Goal: Task Accomplishment & Management: Complete application form

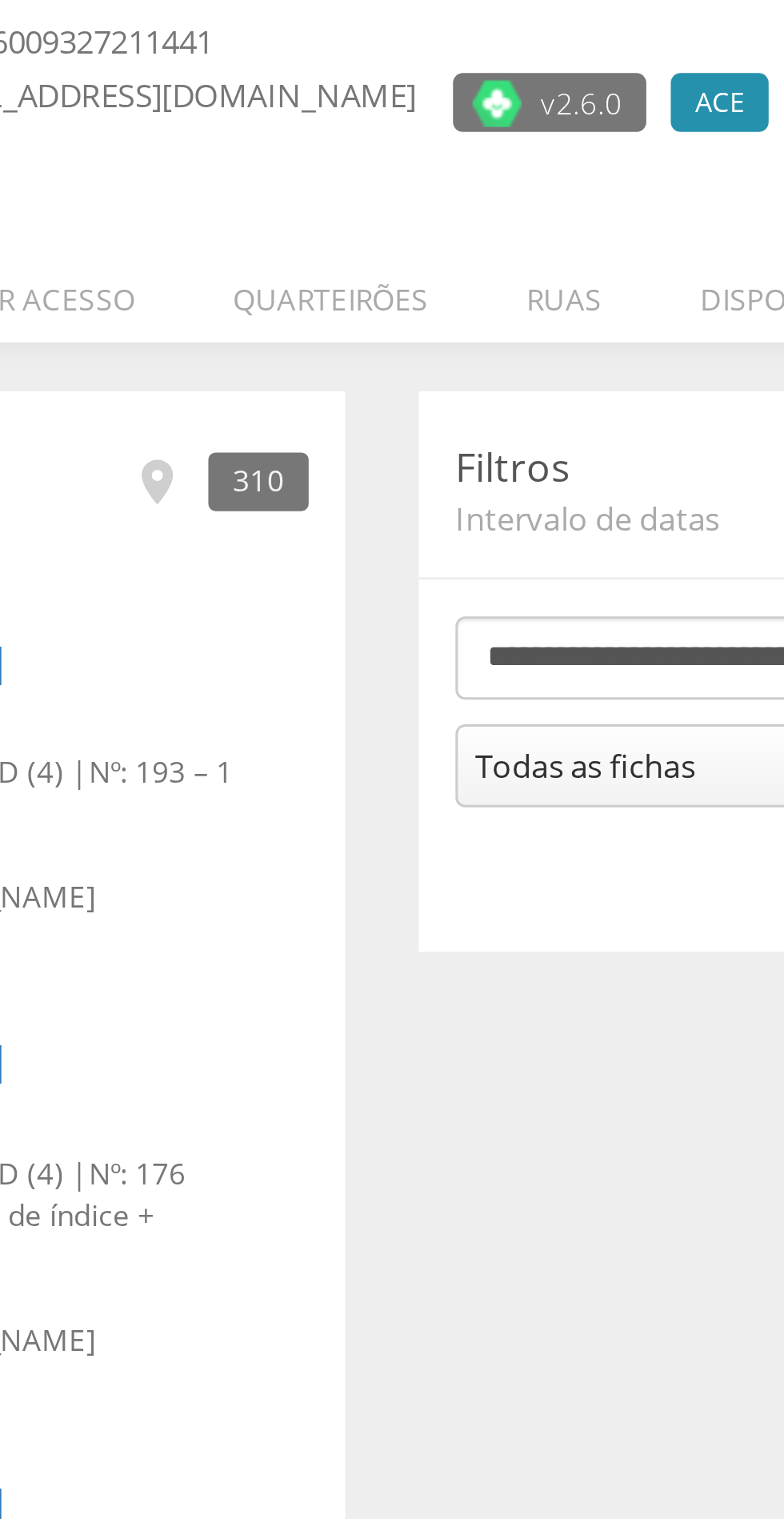
click at [382, 234] on li "Quarteirões" at bounding box center [375, 226] width 96 height 37
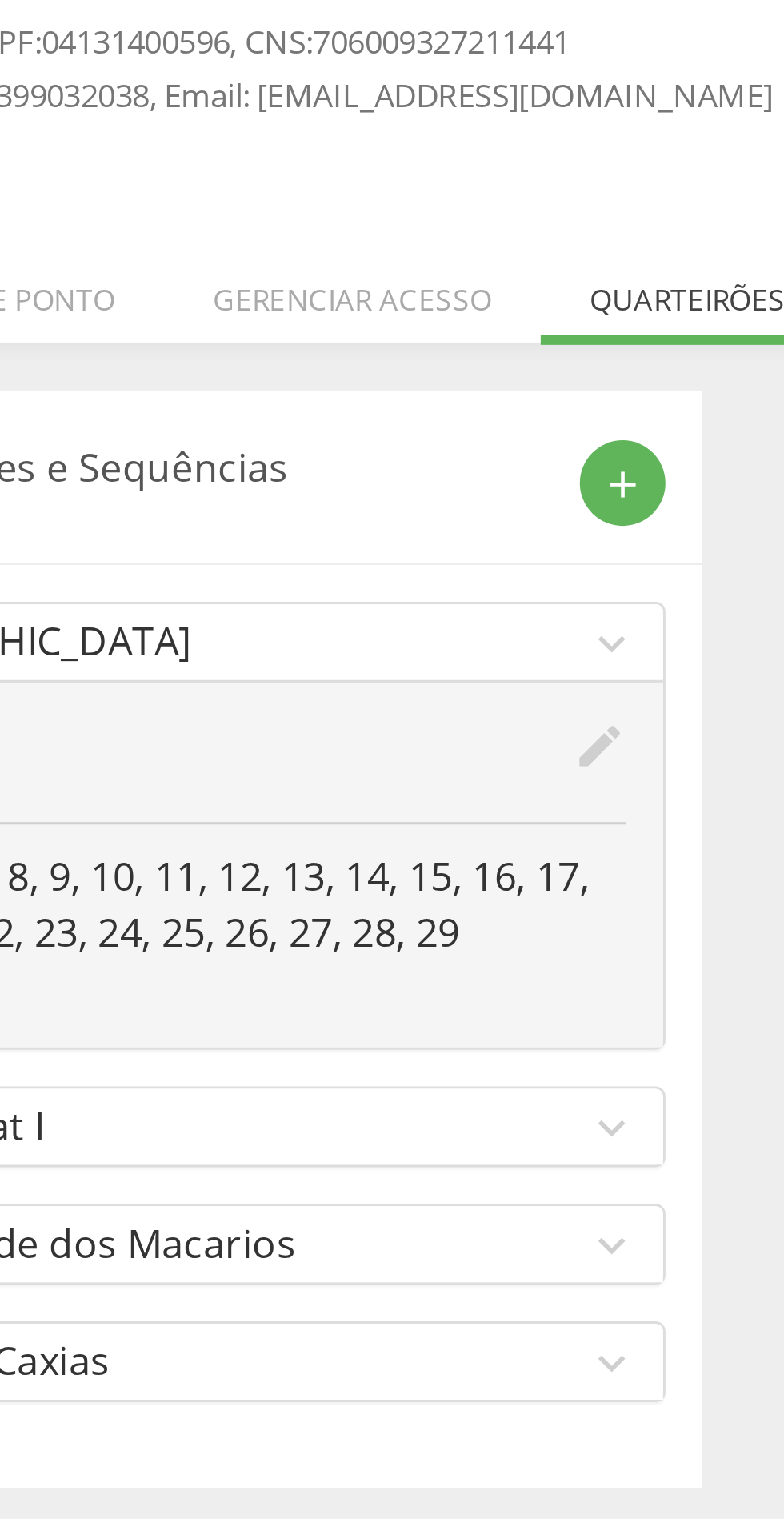
click at [357, 291] on icon "add" at bounding box center [354, 290] width 15 height 15
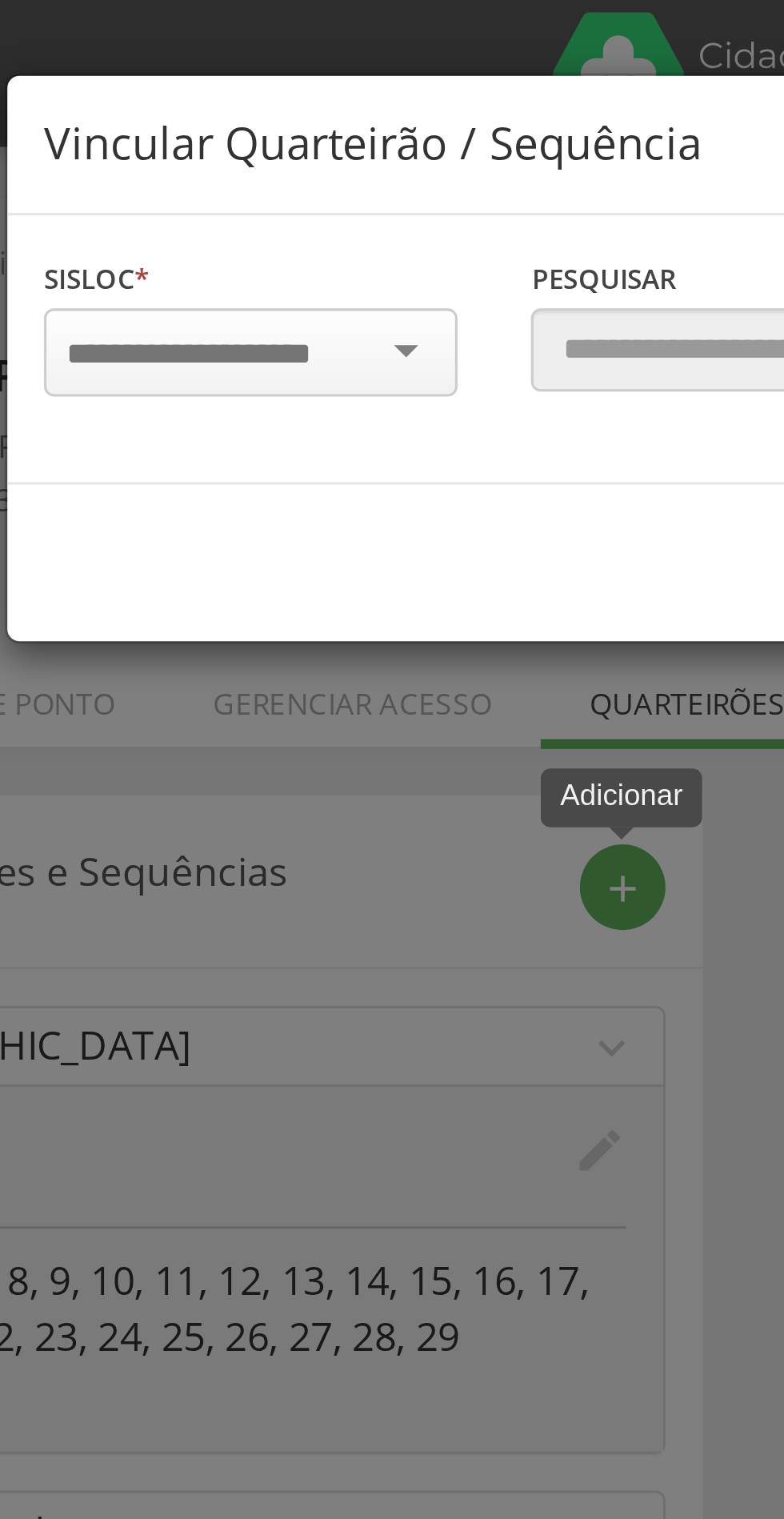
click at [227, 111] on input "select-one" at bounding box center [222, 116] width 101 height 15
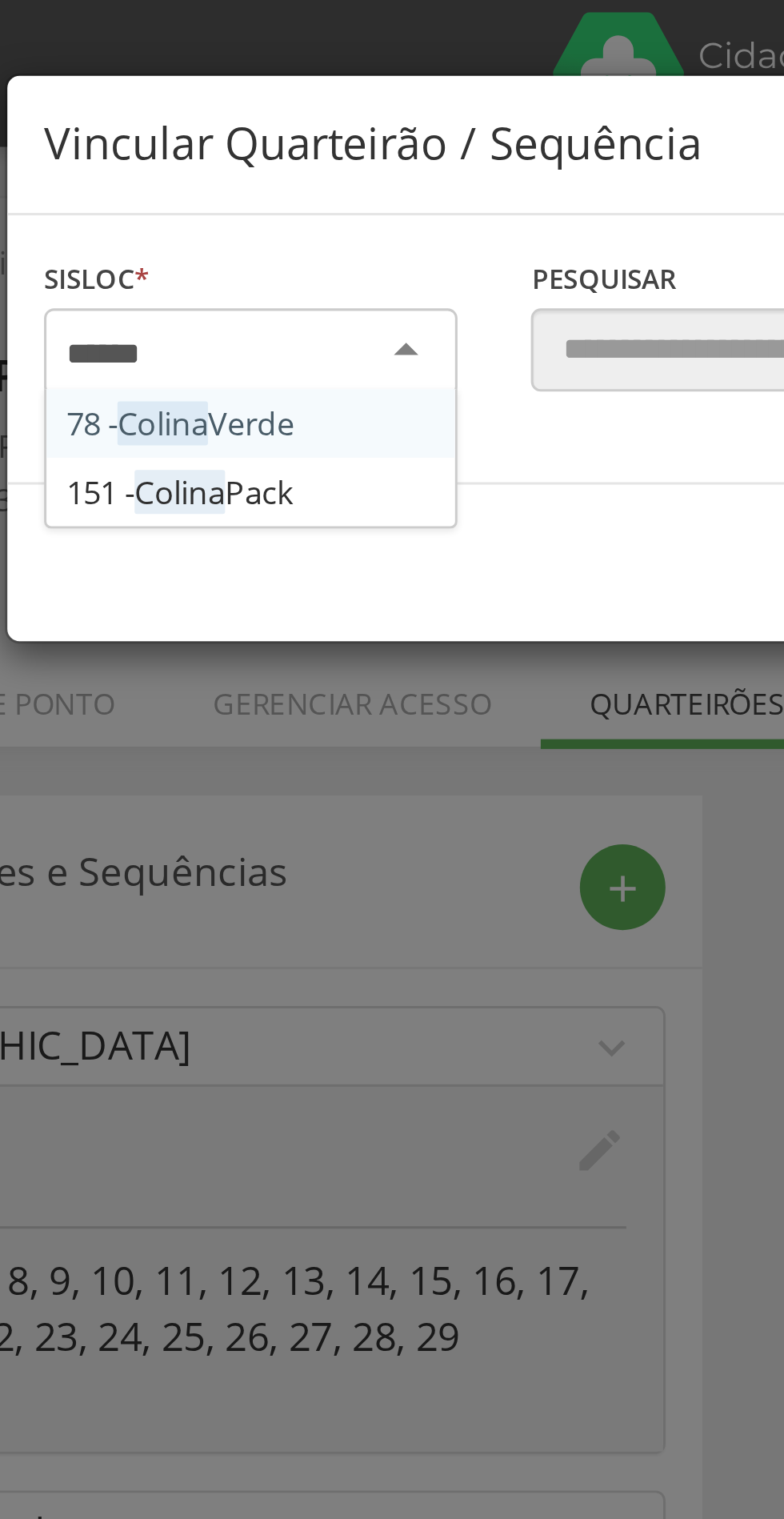
type input "******"
click at [242, 141] on div "Sisloc * 78 - Colina Verde 151 - [PERSON_NAME] [GEOGRAPHIC_DATA] a localidade" at bounding box center [232, 115] width 159 height 64
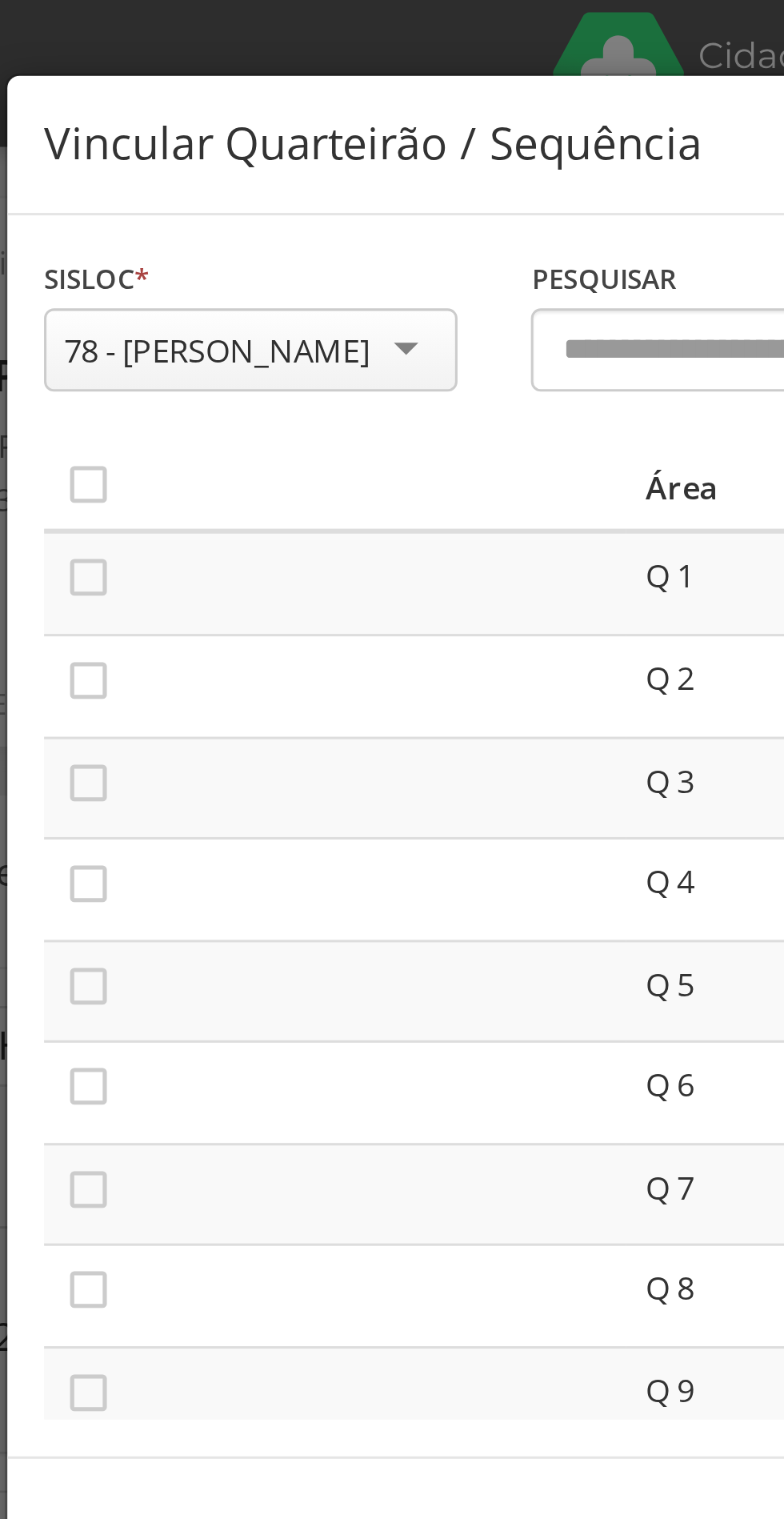
click at [179, 188] on icon "" at bounding box center [179, 188] width 16 height 16
click at [175, 226] on icon "" at bounding box center [179, 222] width 16 height 16
click at [177, 261] on icon "" at bounding box center [179, 256] width 16 height 16
click at [184, 297] on icon "" at bounding box center [179, 289] width 16 height 16
click at [181, 317] on icon "" at bounding box center [179, 322] width 16 height 16
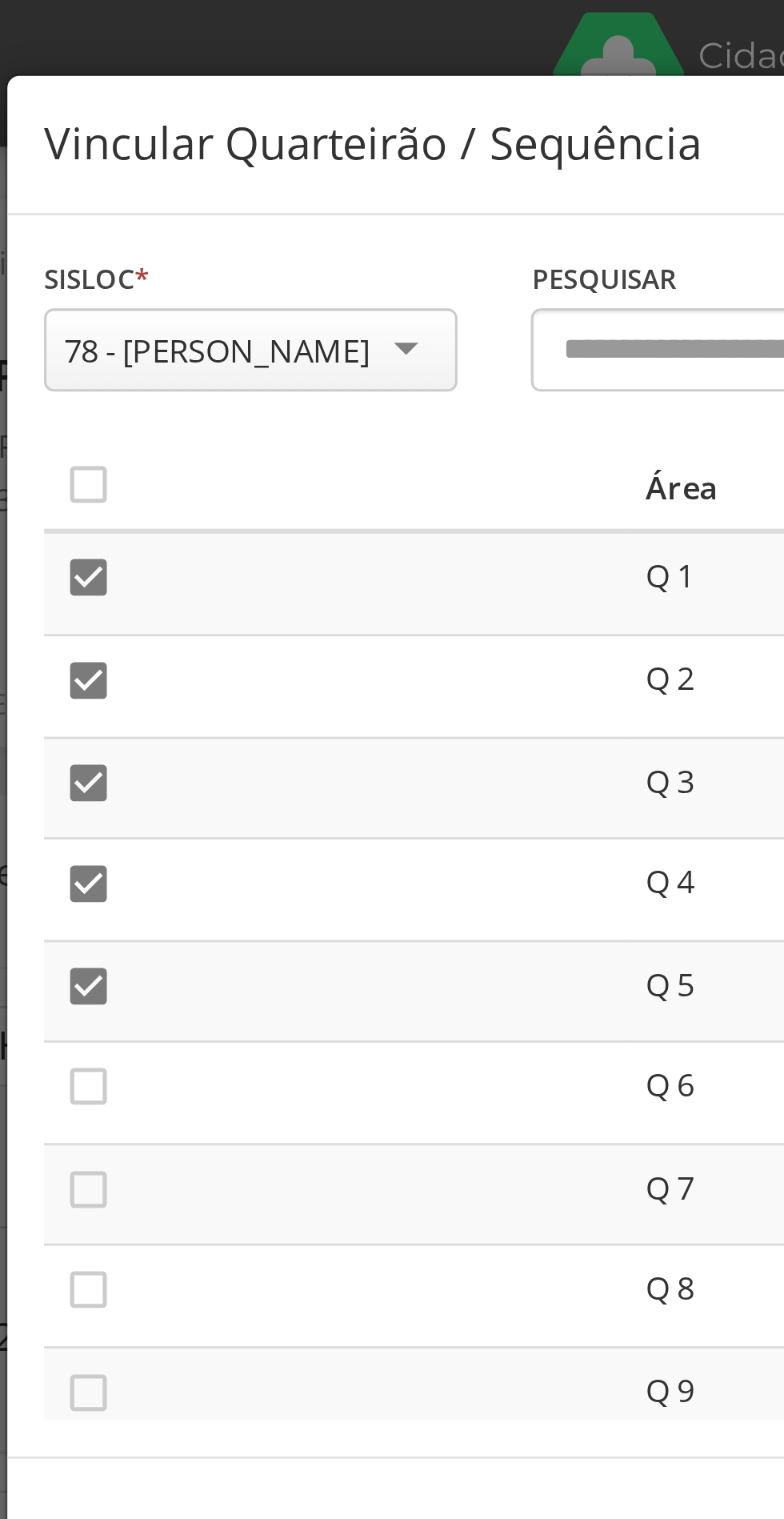
click at [178, 354] on icon "" at bounding box center [179, 355] width 16 height 16
click at [182, 393] on icon "" at bounding box center [179, 389] width 16 height 16
click at [183, 426] on icon "" at bounding box center [179, 422] width 16 height 16
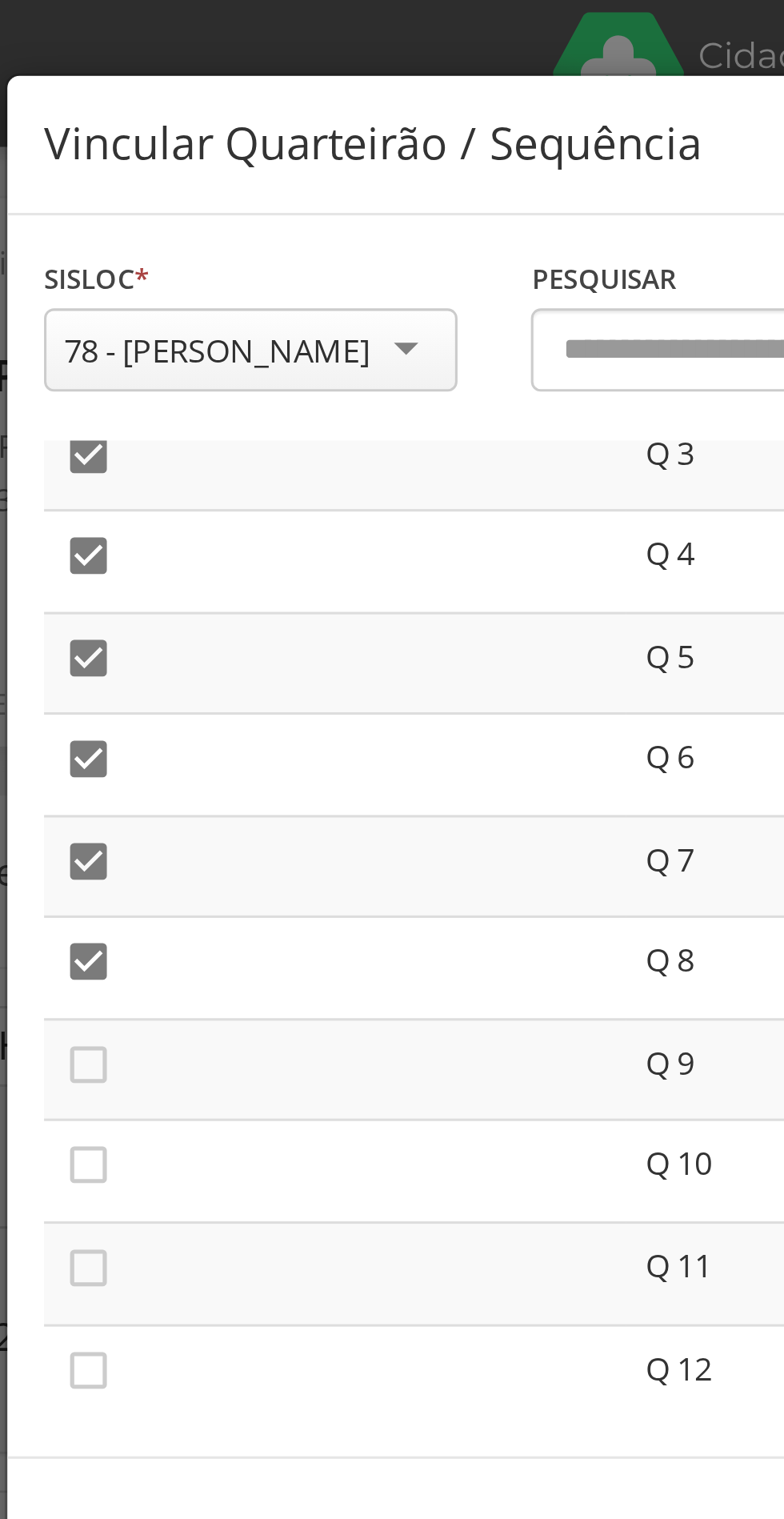
scroll to position [108, 0]
click at [180, 352] on icon "" at bounding box center [179, 348] width 16 height 16
click at [184, 384] on icon "" at bounding box center [179, 381] width 16 height 16
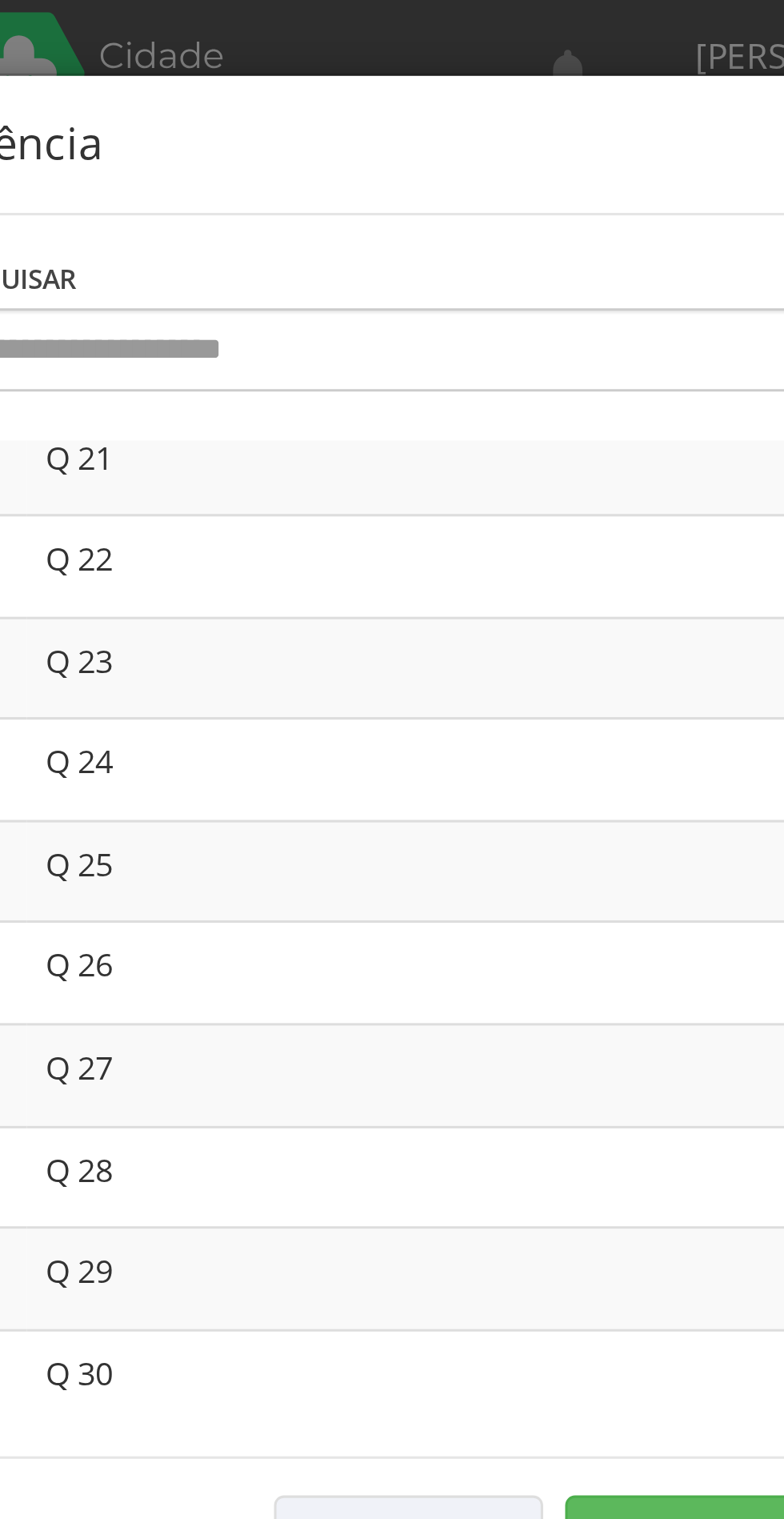
scroll to position [731, 0]
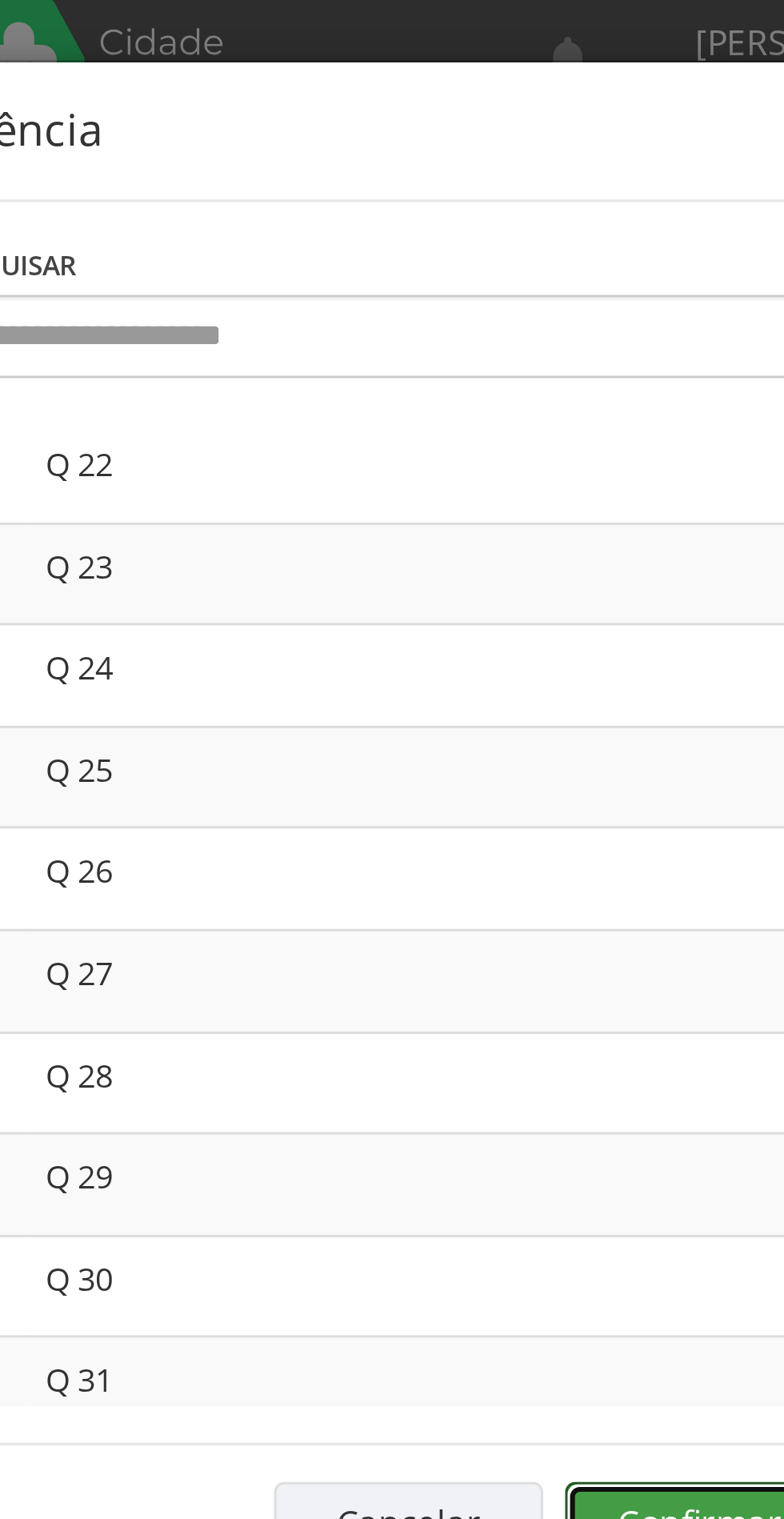
click at [563, 504] on button "Confirmar" at bounding box center [575, 502] width 88 height 27
